Goal: Information Seeking & Learning: Check status

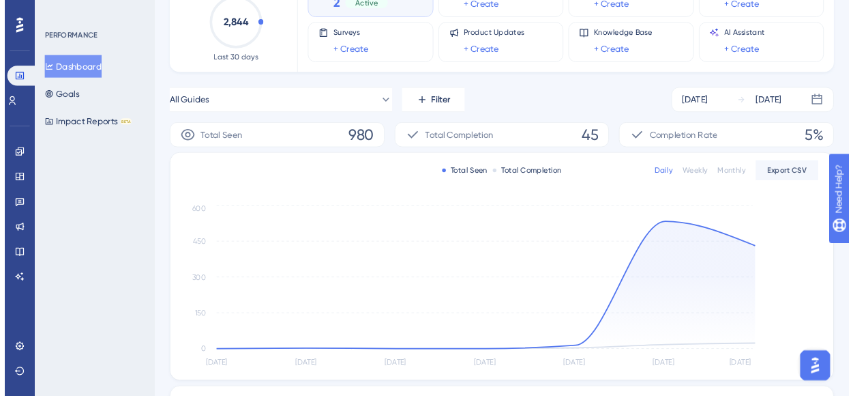
scroll to position [113, 0]
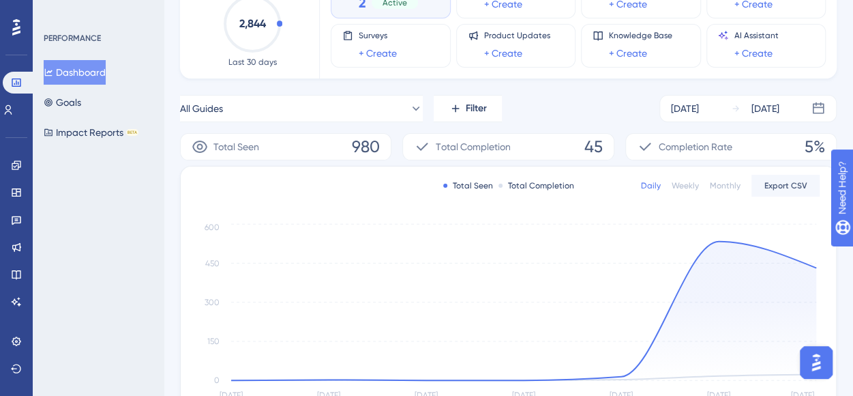
click at [631, 114] on div "All Guides Filter [DATE] [DATE]" at bounding box center [508, 108] width 657 height 27
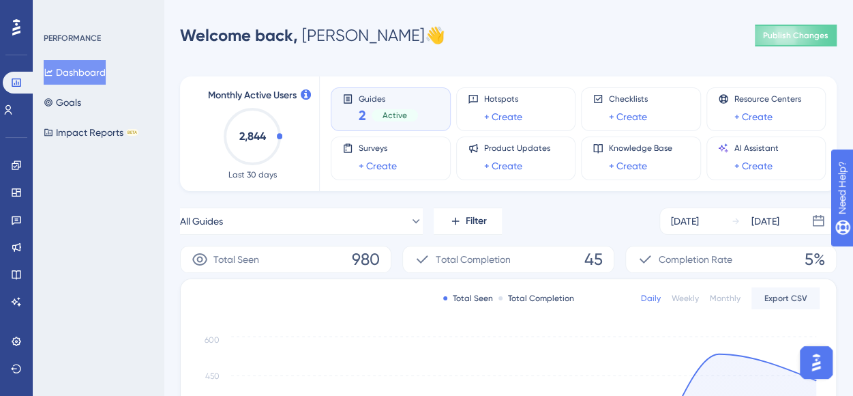
scroll to position [113, 0]
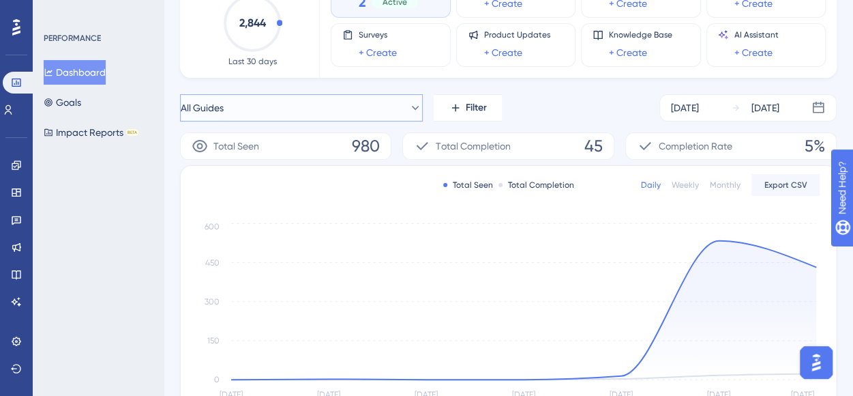
click at [359, 112] on button "All Guides" at bounding box center [301, 107] width 243 height 27
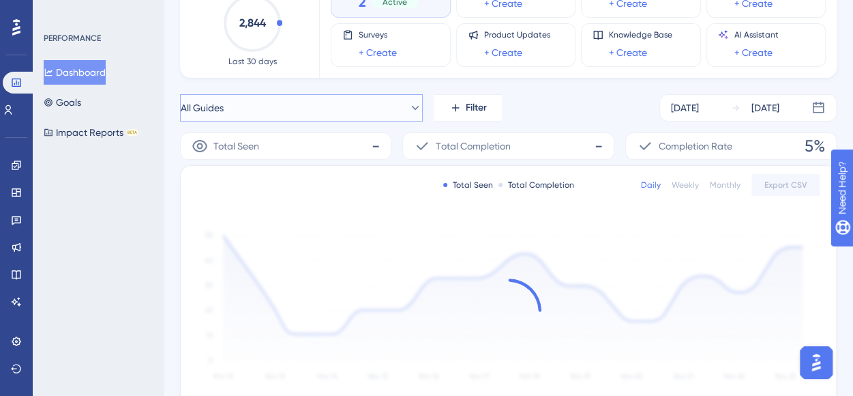
click at [408, 108] on icon at bounding box center [415, 108] width 14 height 14
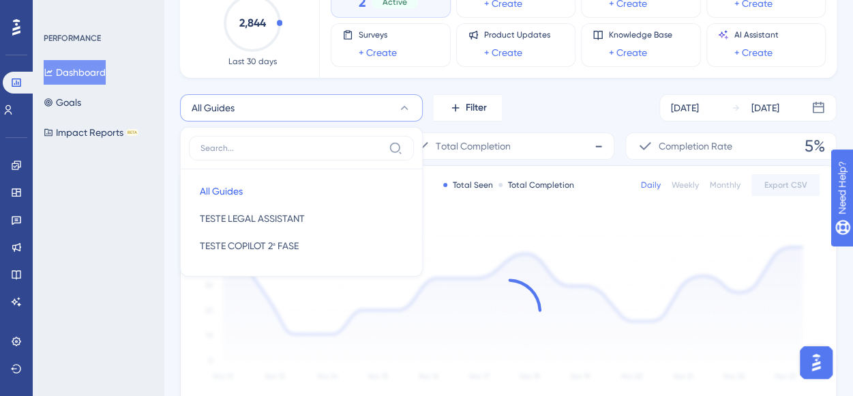
scroll to position [117, 0]
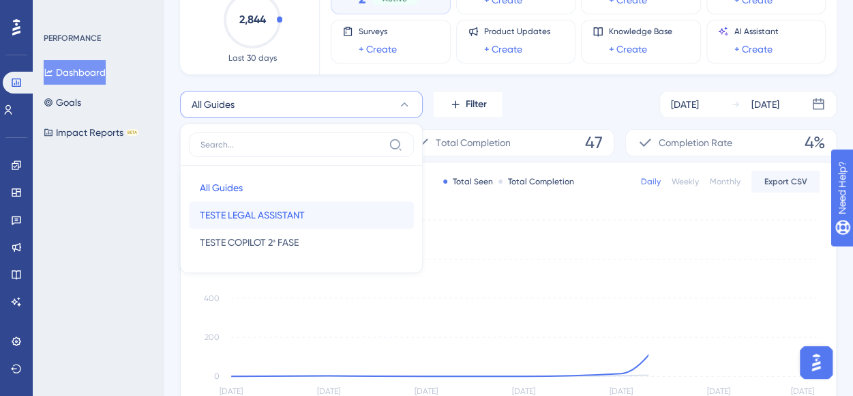
click at [340, 218] on button "TESTE LEGAL ASSISTANT TESTE LEGAL ASSISTANT" at bounding box center [301, 214] width 225 height 27
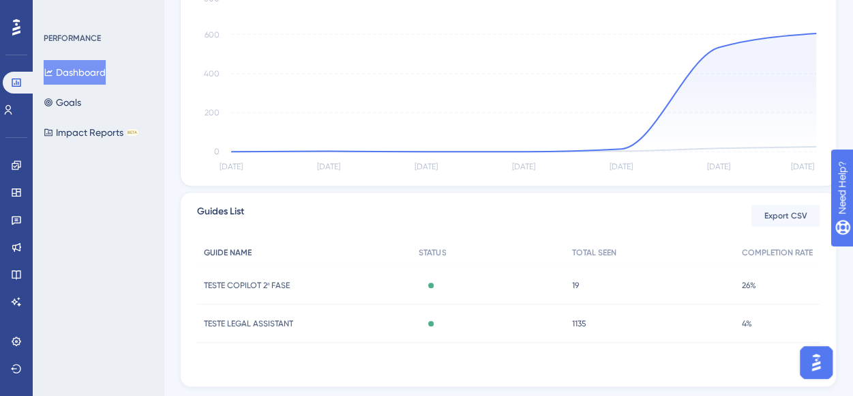
scroll to position [375, 0]
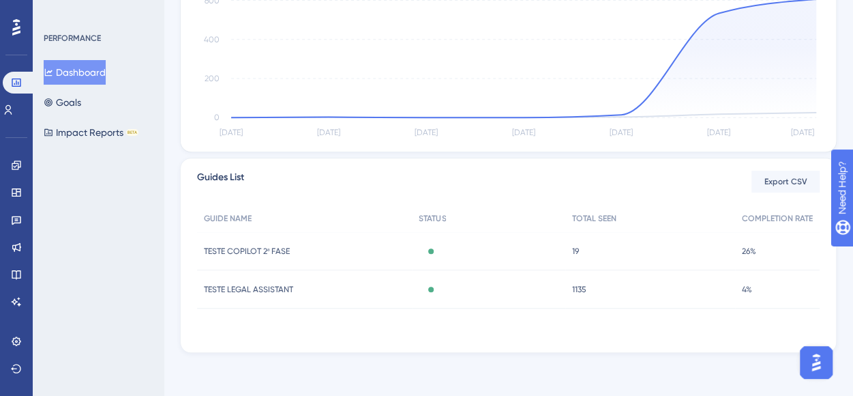
click at [273, 284] on span "TESTE LEGAL ASSISTANT" at bounding box center [248, 289] width 89 height 11
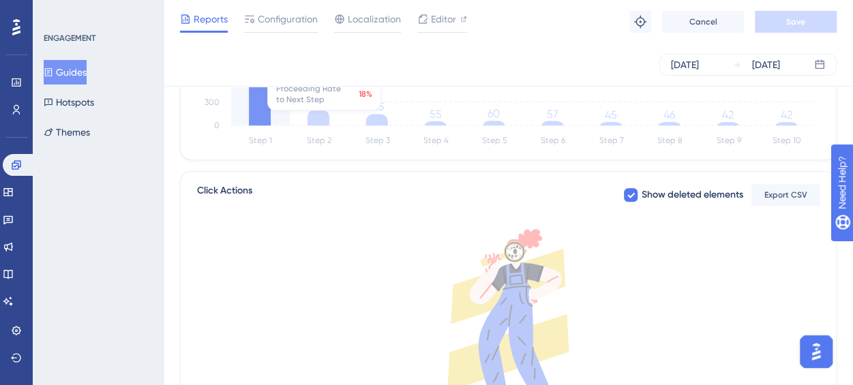
scroll to position [341, 0]
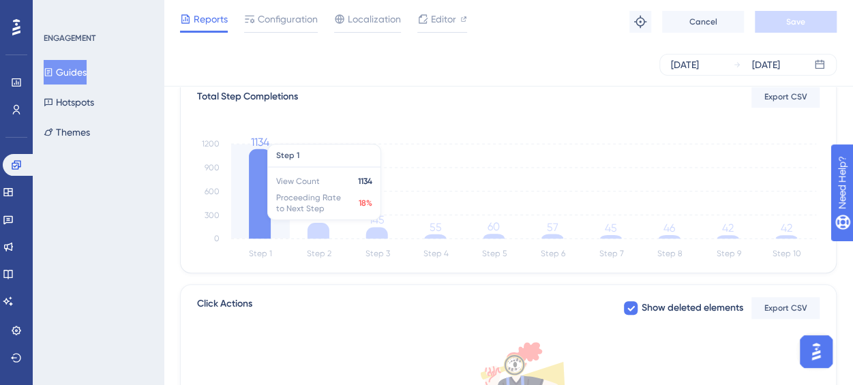
drag, startPoint x: 262, startPoint y: 204, endPoint x: 319, endPoint y: 233, distance: 64.0
click at [262, 204] on icon at bounding box center [260, 193] width 22 height 89
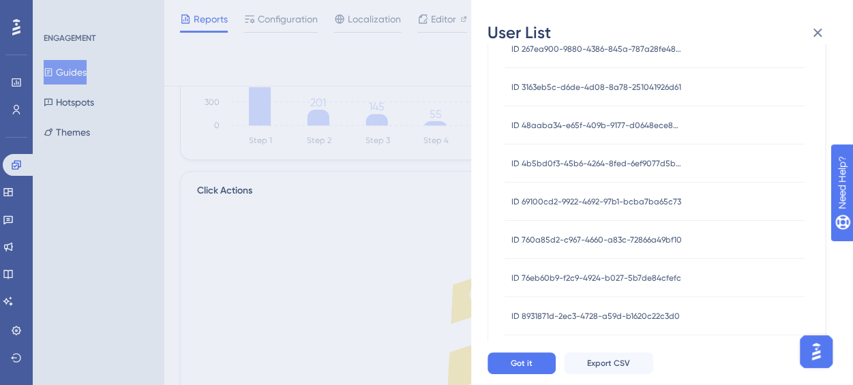
scroll to position [0, 0]
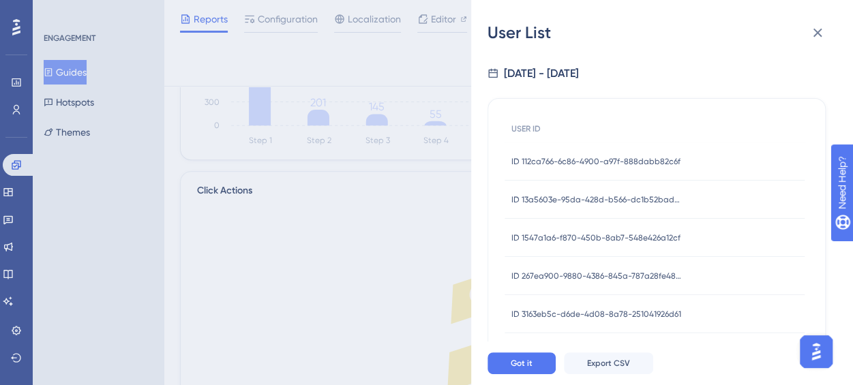
click at [585, 158] on span "ID 112ca766-6c86-4900-a97f-888dabb82c6f" at bounding box center [595, 161] width 169 height 11
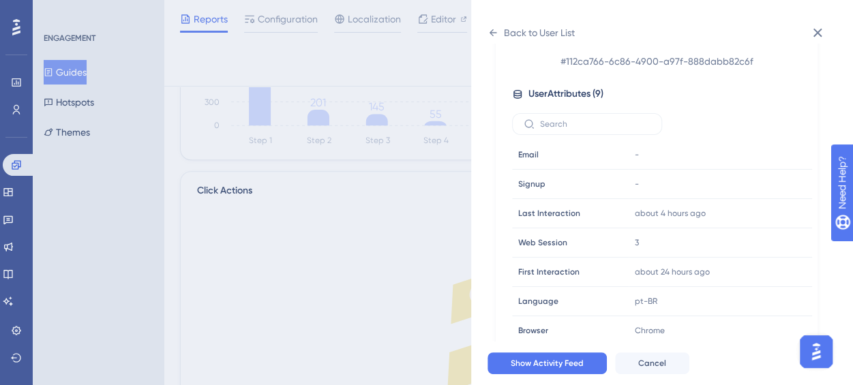
click at [596, 65] on span "# 112ca766-6c86-4900-a97f-888dabb82c6f" at bounding box center [657, 61] width 240 height 16
click at [596, 63] on span "# 112ca766-6c86-4900-a97f-888dabb82c6f" at bounding box center [657, 61] width 240 height 16
click at [648, 63] on span "# 112ca766-6c86-4900-a97f-888dabb82c6f" at bounding box center [657, 61] width 240 height 16
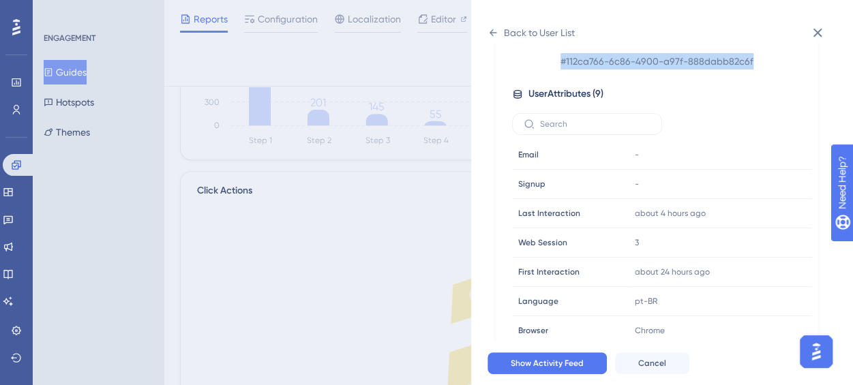
click at [648, 63] on span "# 112ca766-6c86-4900-a97f-888dabb82c6f" at bounding box center [657, 61] width 240 height 16
copy div "# 112ca766-6c86-4900-a97f-888dabb82c6f"
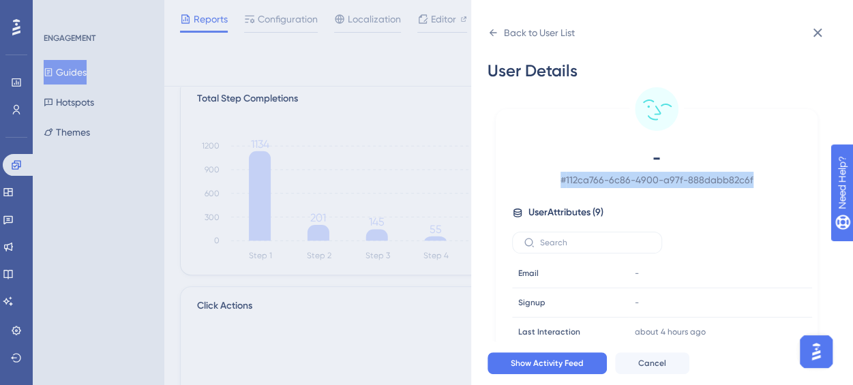
scroll to position [112, 0]
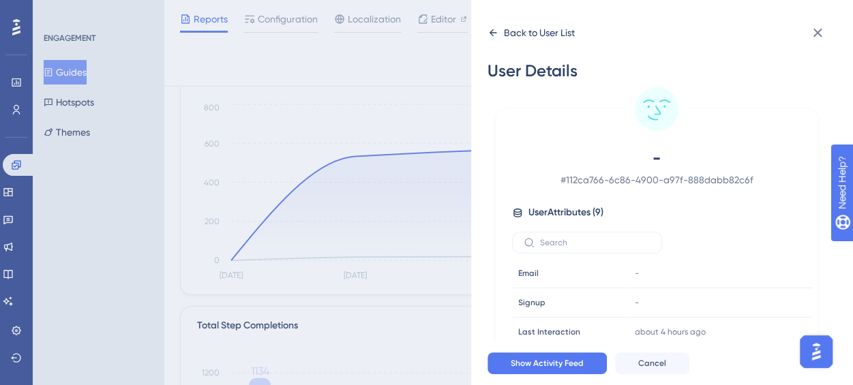
click at [494, 31] on icon at bounding box center [493, 32] width 11 height 11
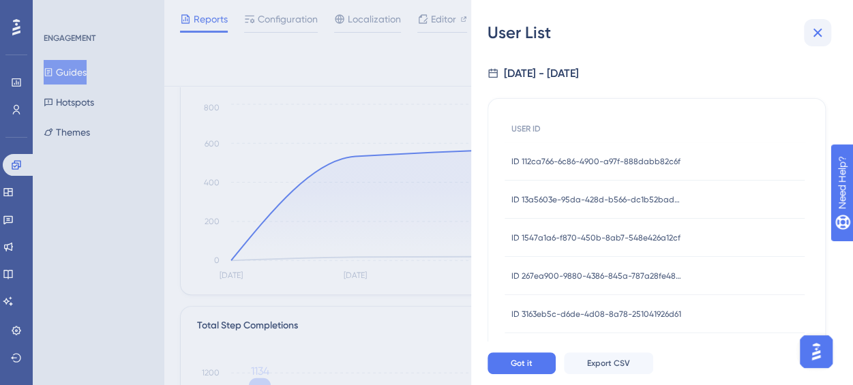
drag, startPoint x: 838, startPoint y: 36, endPoint x: 829, endPoint y: 35, distance: 9.0
click at [838, 36] on div "User List [DATE] - [DATE] USER ID ID 112ca766-6c86-4900-a97f-888dabb82c6f ID 11…" at bounding box center [662, 192] width 382 height 385
click at [786, 33] on div "User List" at bounding box center [662, 33] width 349 height 22
click at [829, 36] on button at bounding box center [817, 32] width 27 height 27
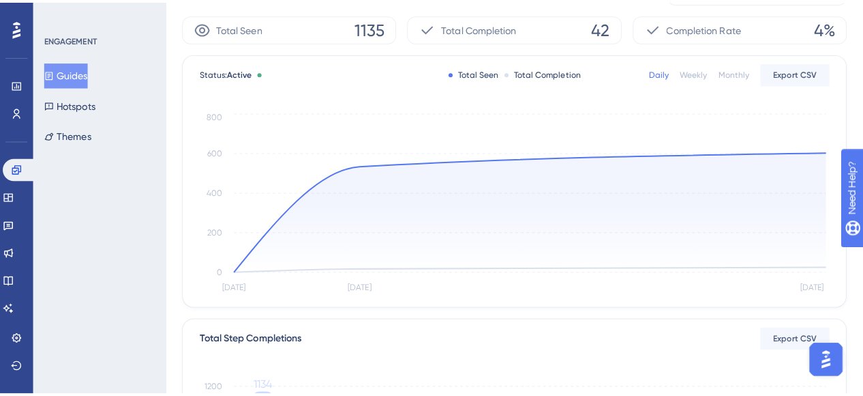
scroll to position [0, 0]
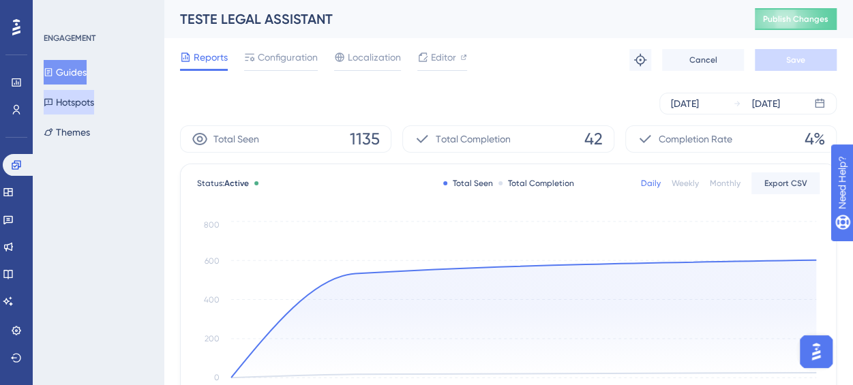
click at [75, 98] on button "Hotspots" at bounding box center [69, 102] width 50 height 25
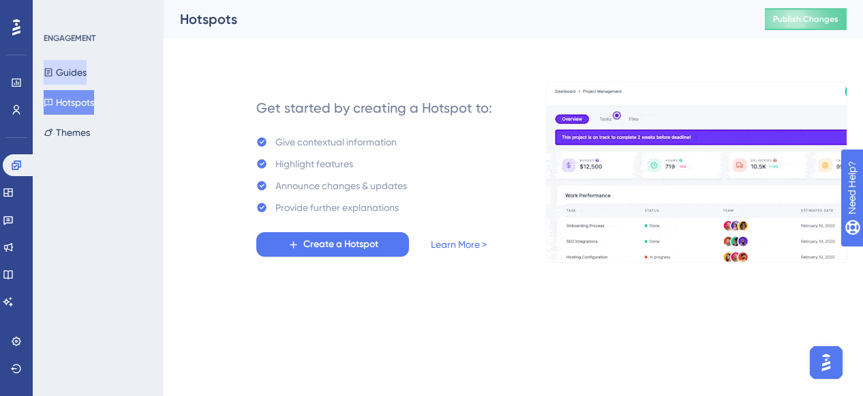
click at [65, 66] on button "Guides" at bounding box center [65, 72] width 43 height 25
